Goal: Information Seeking & Learning: Learn about a topic

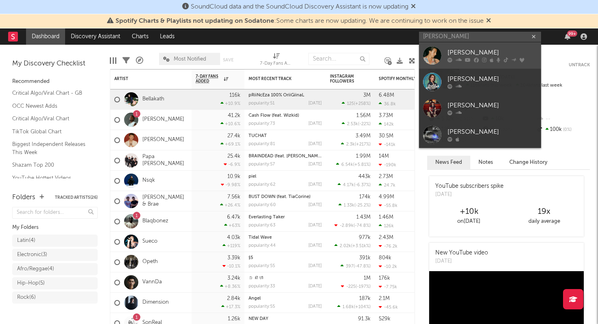
type input "[PERSON_NAME]"
click at [457, 49] on div "[PERSON_NAME]" at bounding box center [491, 53] width 89 height 10
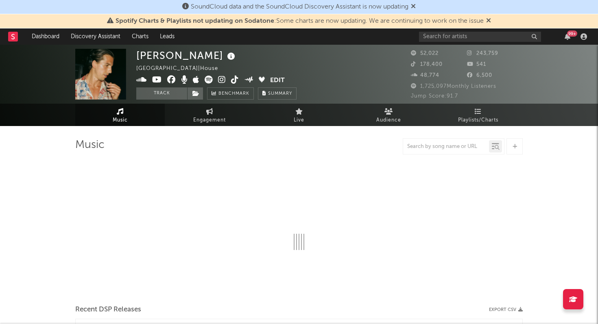
select select "6m"
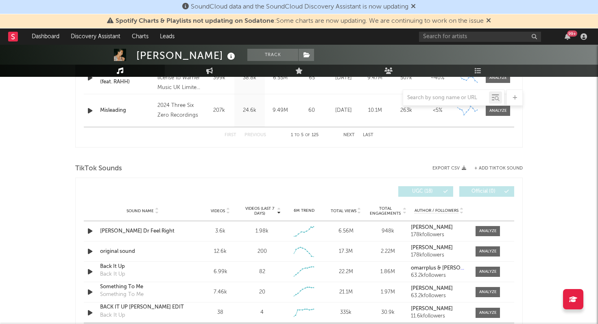
scroll to position [474, 0]
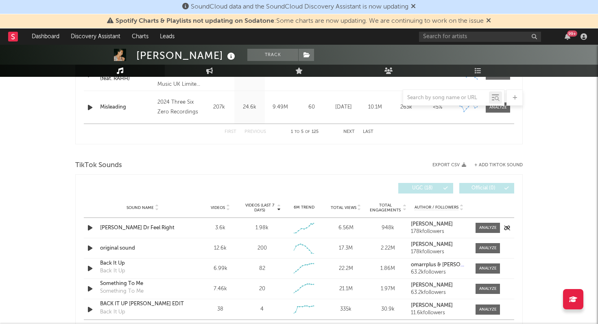
click at [144, 229] on div "[PERSON_NAME] Dr Feel Right" at bounding box center [142, 228] width 85 height 8
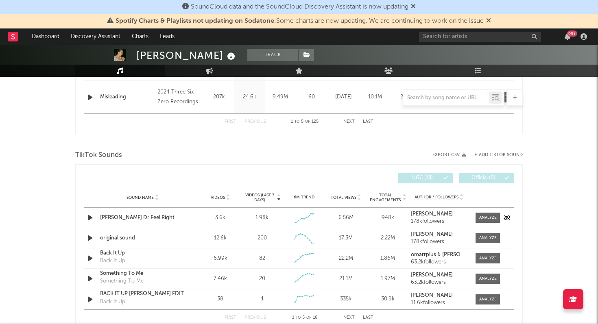
scroll to position [485, 0]
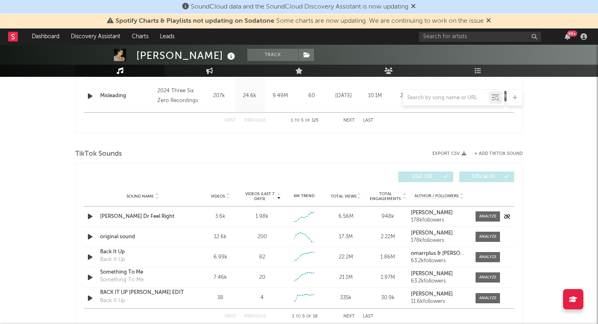
click at [194, 216] on div "Sound Name [PERSON_NAME] Dr Feel Right Videos 3.6k Videos (last 7 days) 1.98k W…" at bounding box center [299, 217] width 430 height 20
click at [488, 218] on div at bounding box center [487, 217] width 17 height 6
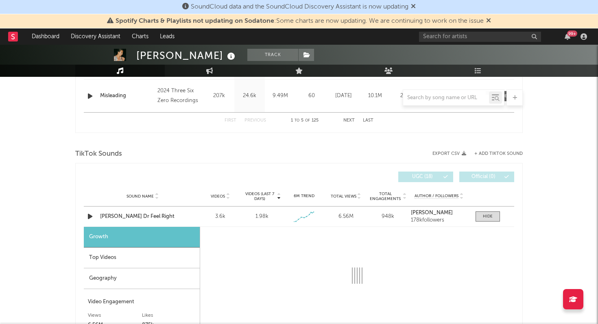
select select "1w"
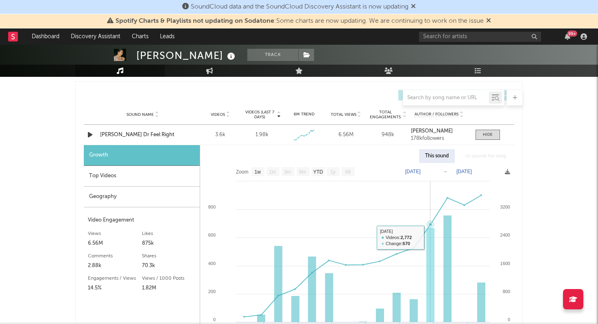
scroll to position [587, 0]
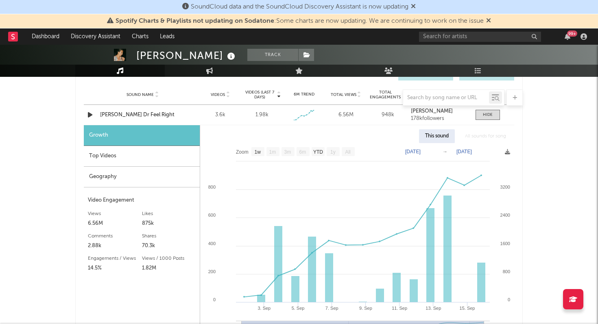
click at [117, 176] on div "Geography" at bounding box center [142, 177] width 116 height 21
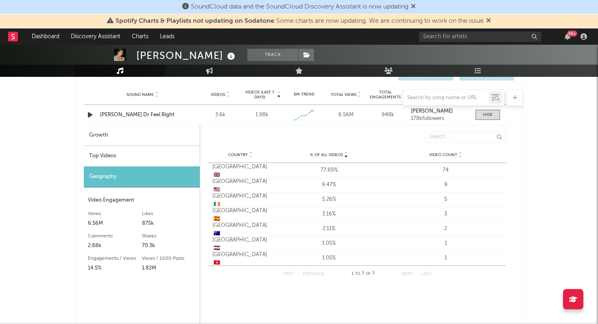
click at [121, 157] on div "Top Videos" at bounding box center [142, 156] width 116 height 21
